Goal: Find specific fact: Find specific fact

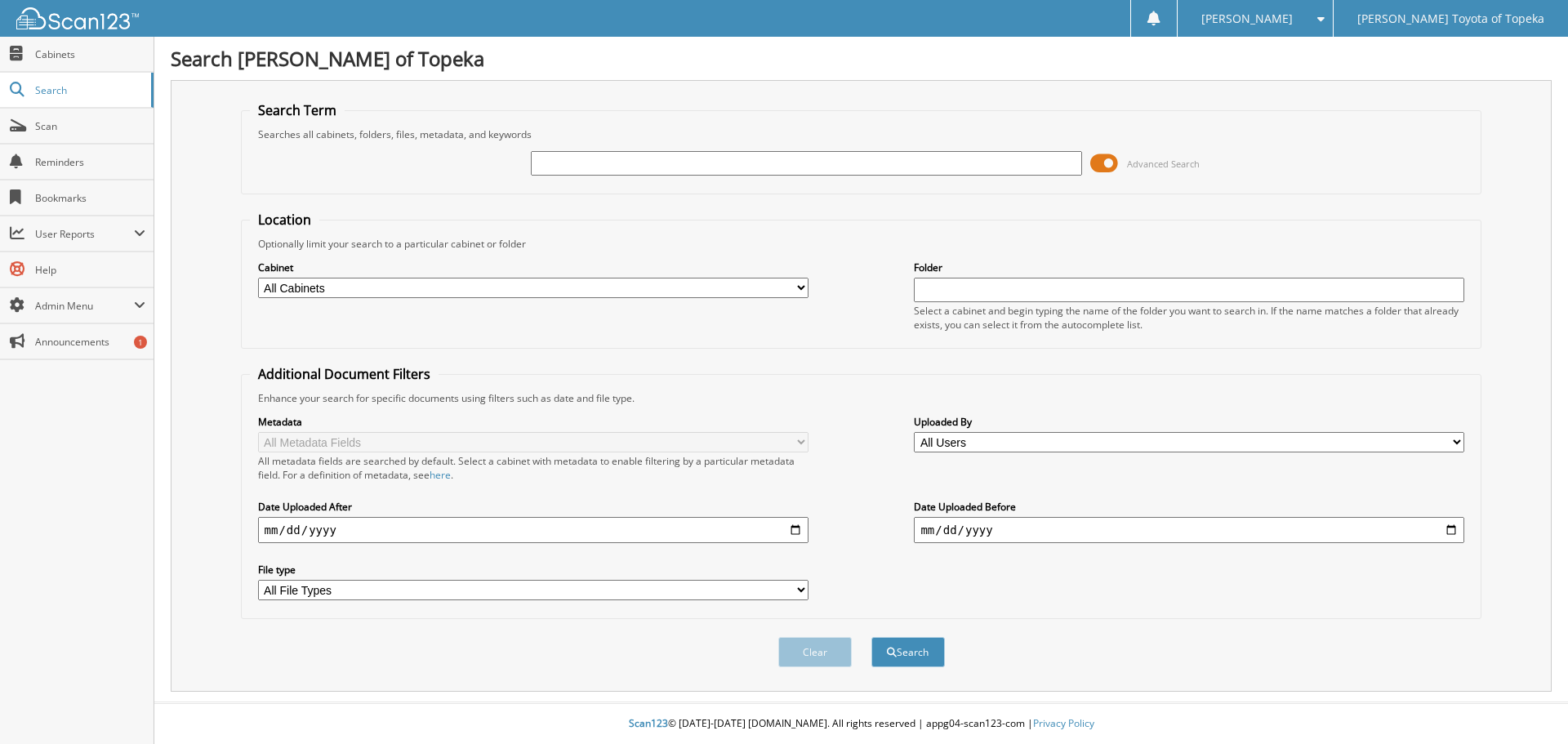
click at [1103, 161] on span at bounding box center [1103, 163] width 28 height 24
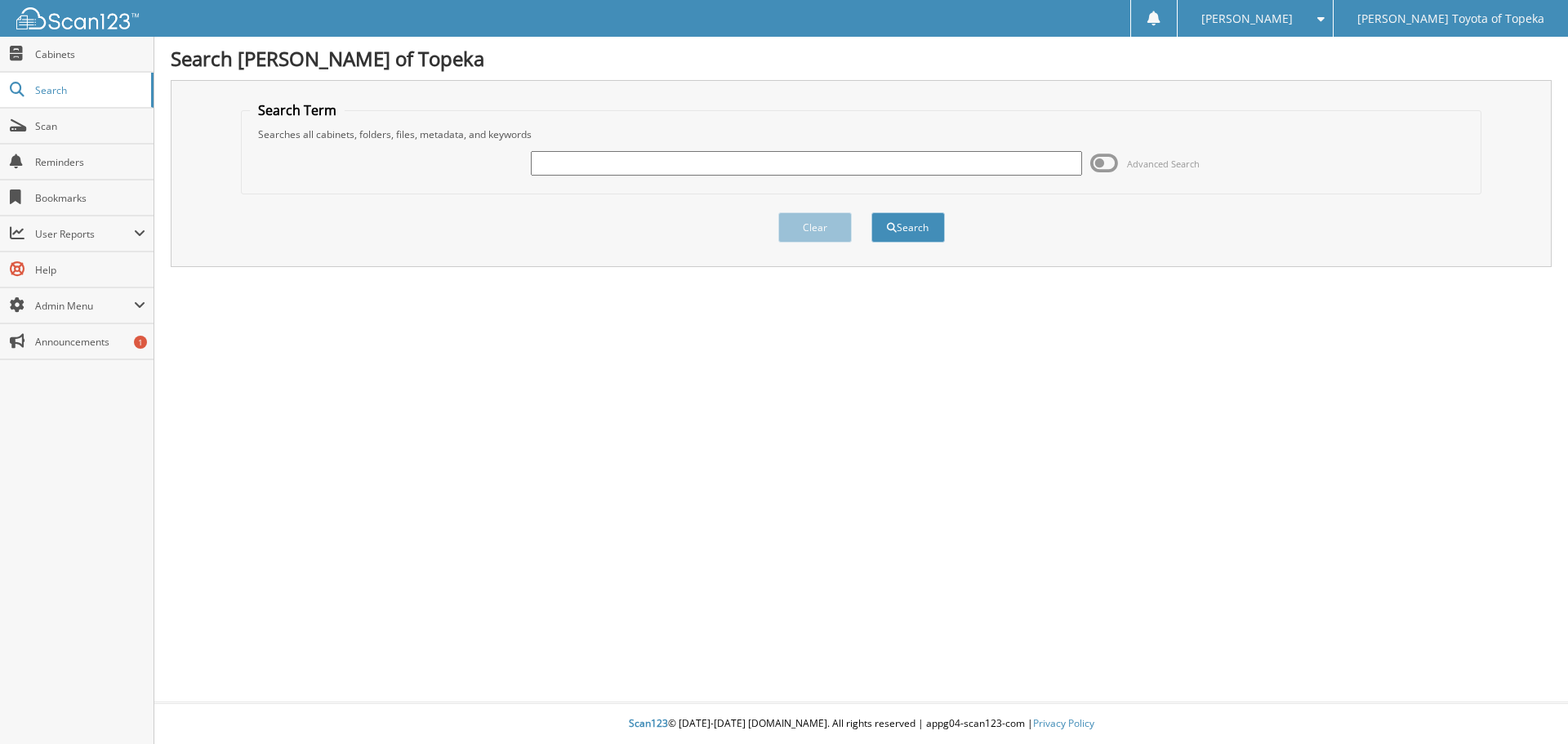
click at [646, 170] on input "text" at bounding box center [806, 163] width 551 height 24
type input "23355"
click at [894, 227] on span "submit" at bounding box center [891, 227] width 10 height 10
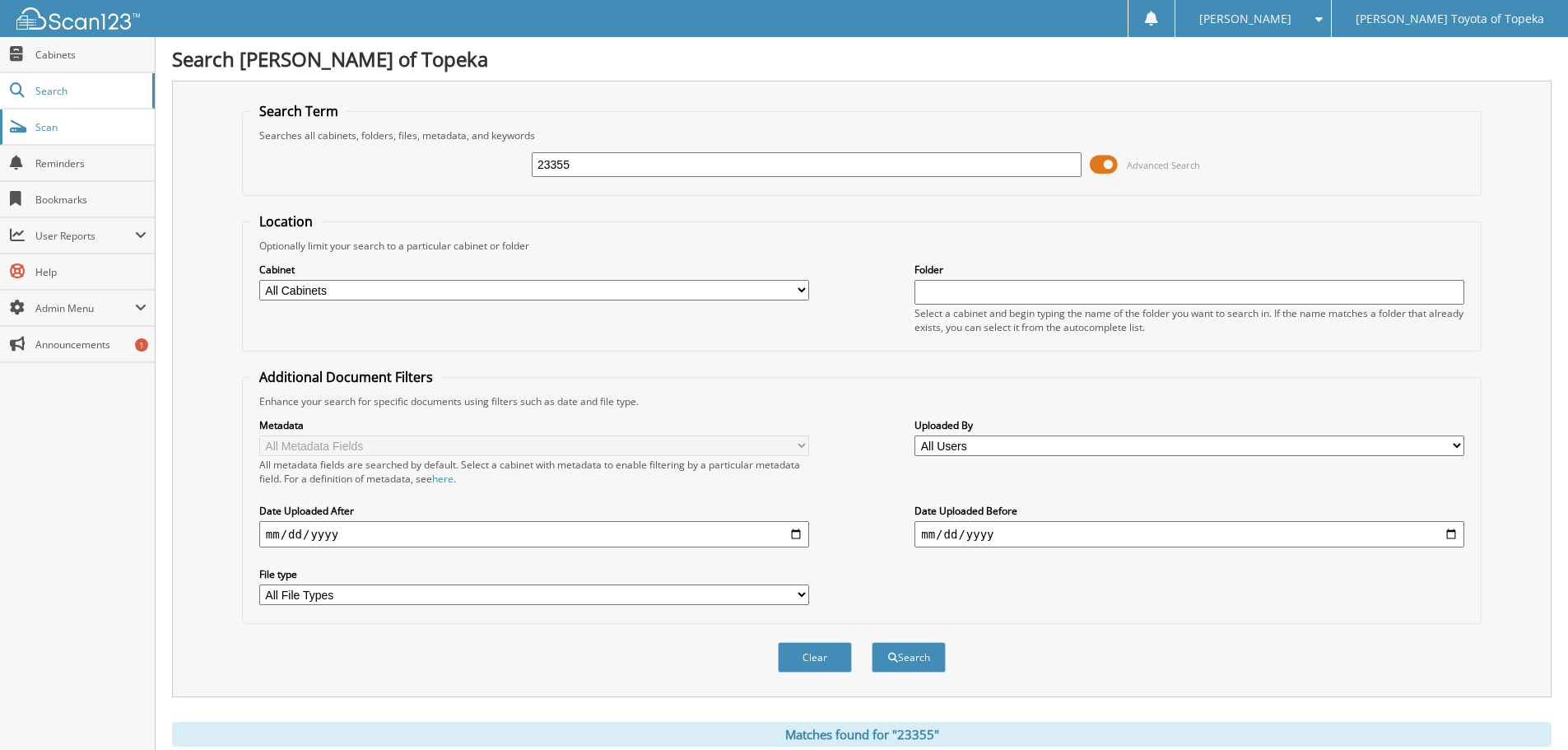
click at [39, 126] on span "Scan" at bounding box center [90, 127] width 111 height 14
